Goal: Task Accomplishment & Management: Manage account settings

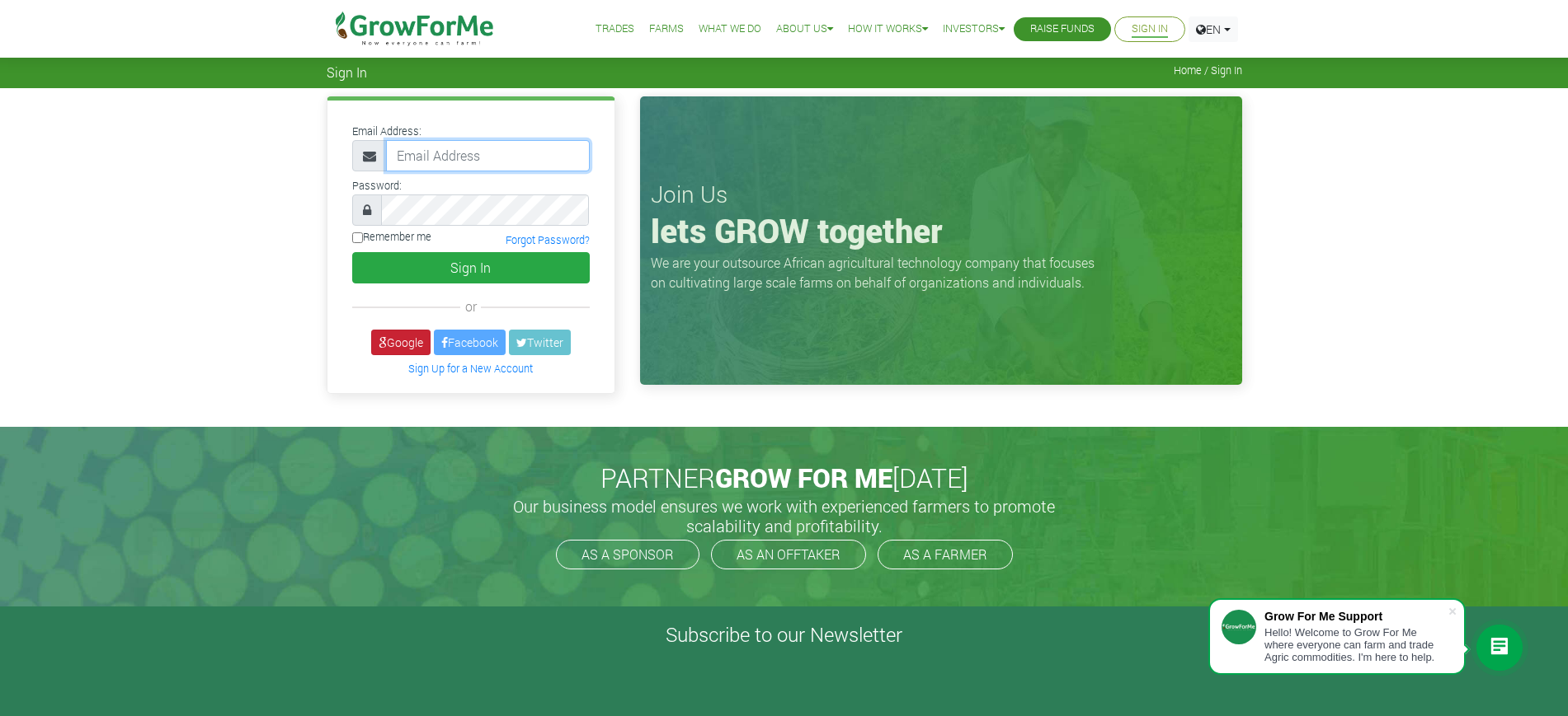
type input "[EMAIL_ADDRESS][DOMAIN_NAME]"
click at [404, 347] on link "Google" at bounding box center [401, 342] width 59 height 26
